Goal: Information Seeking & Learning: Learn about a topic

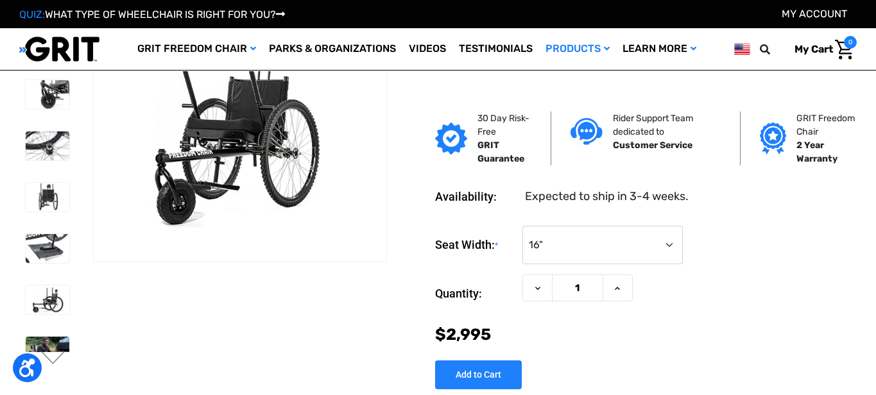
click at [205, 150] on img at bounding box center [240, 130] width 293 height 195
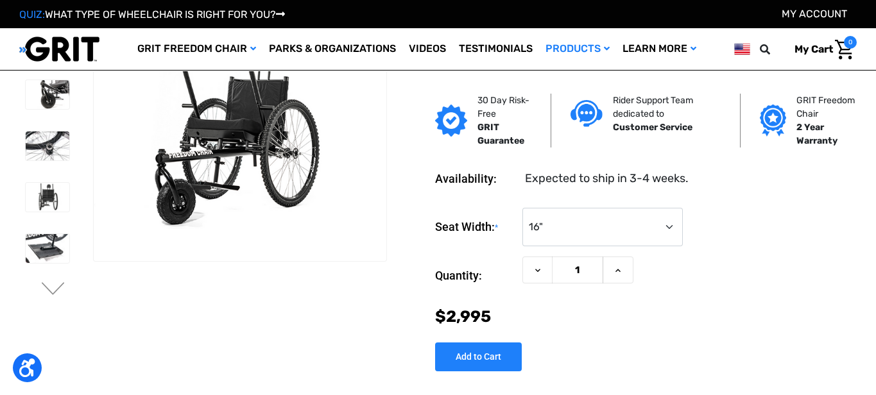
click at [205, 150] on img at bounding box center [240, 130] width 293 height 195
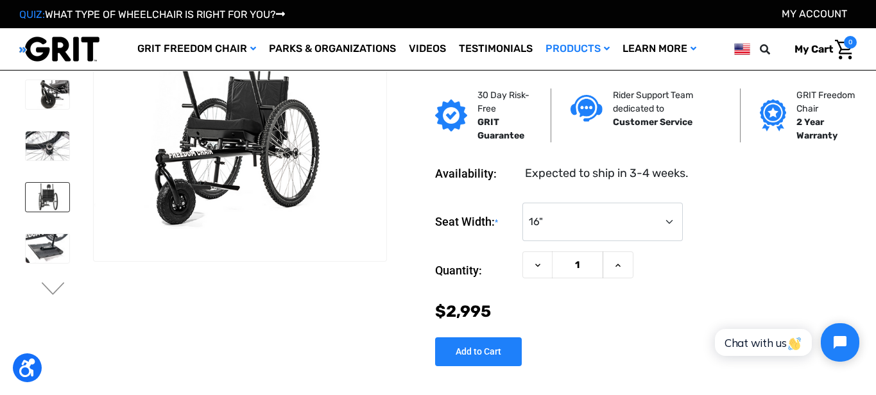
click at [39, 187] on img at bounding box center [48, 197] width 44 height 29
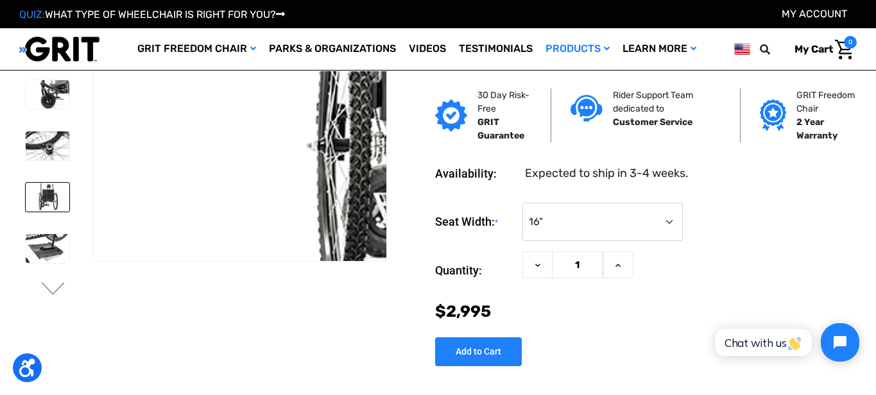
scroll to position [55, 0]
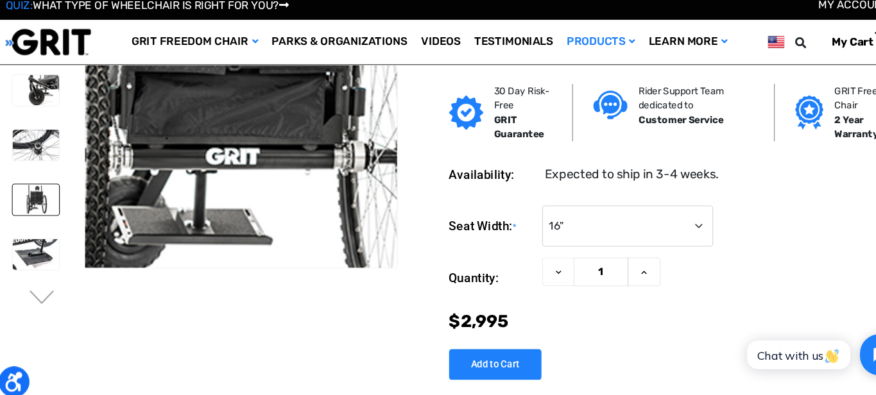
click at [247, 178] on img at bounding box center [224, 77] width 822 height 547
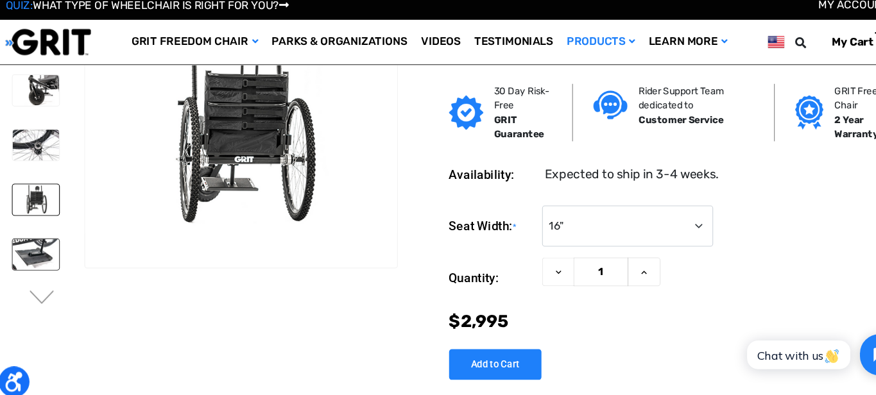
click at [49, 252] on img at bounding box center [48, 248] width 44 height 29
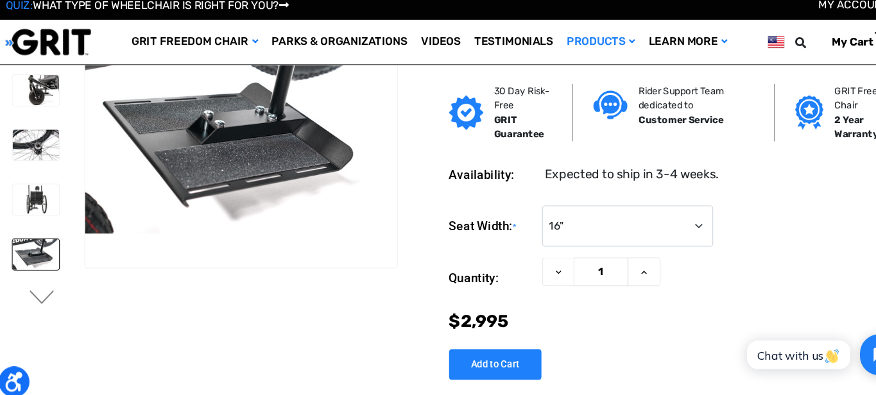
click at [56, 288] on button "Next" at bounding box center [53, 289] width 27 height 15
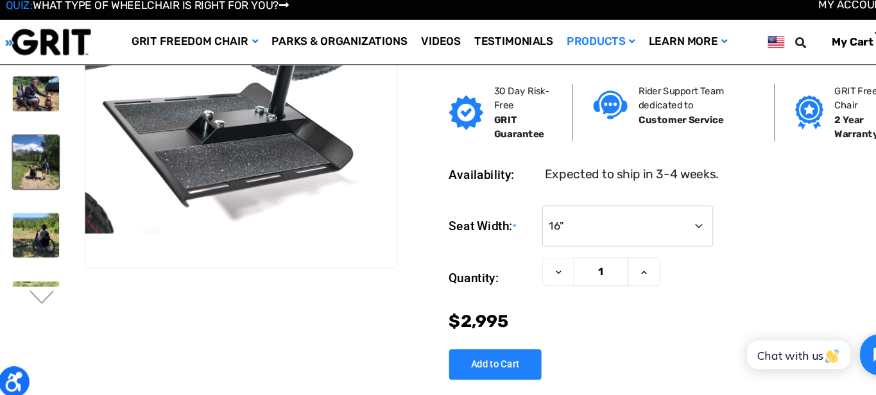
click at [53, 165] on img at bounding box center [48, 162] width 44 height 51
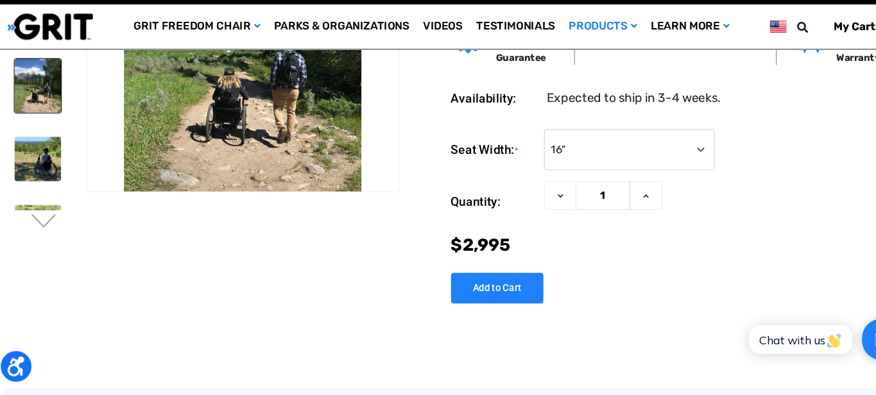
scroll to position [0, 0]
